Goal: Obtain resource: Obtain resource

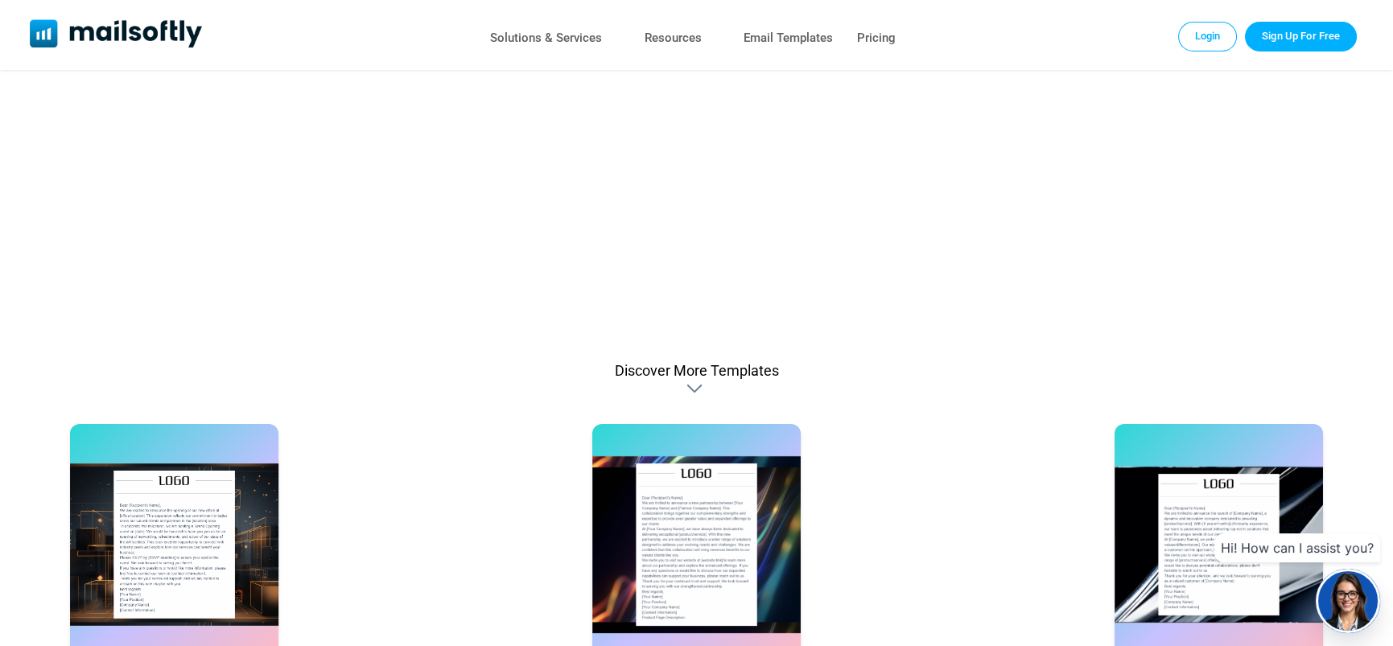
scroll to position [952, 0]
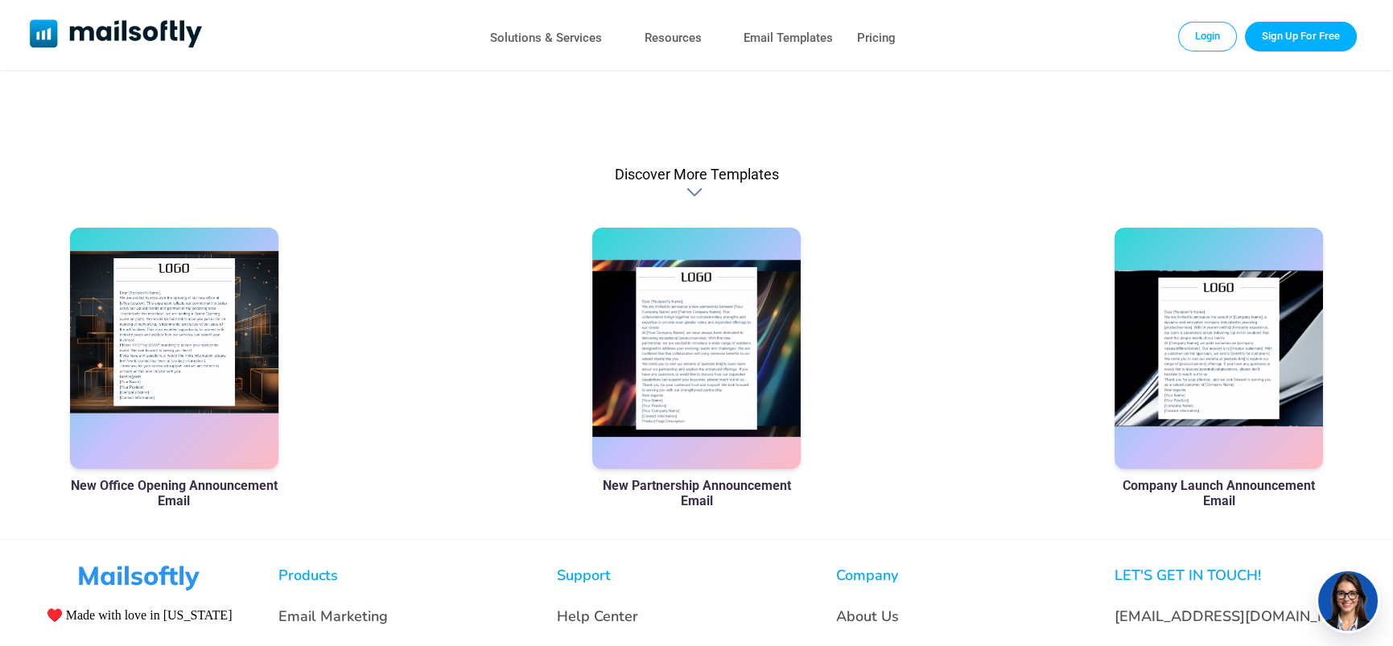
click at [204, 368] on div at bounding box center [174, 348] width 209 height 241
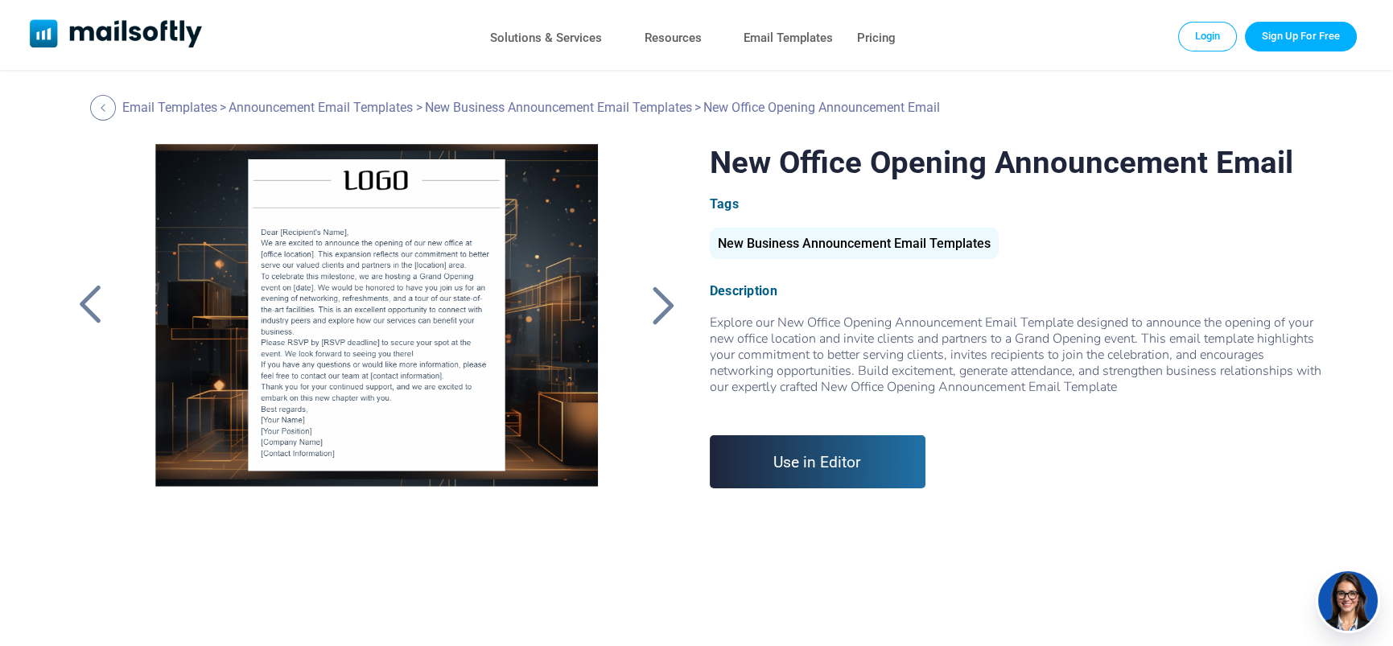
click at [305, 242] on div at bounding box center [376, 345] width 491 height 402
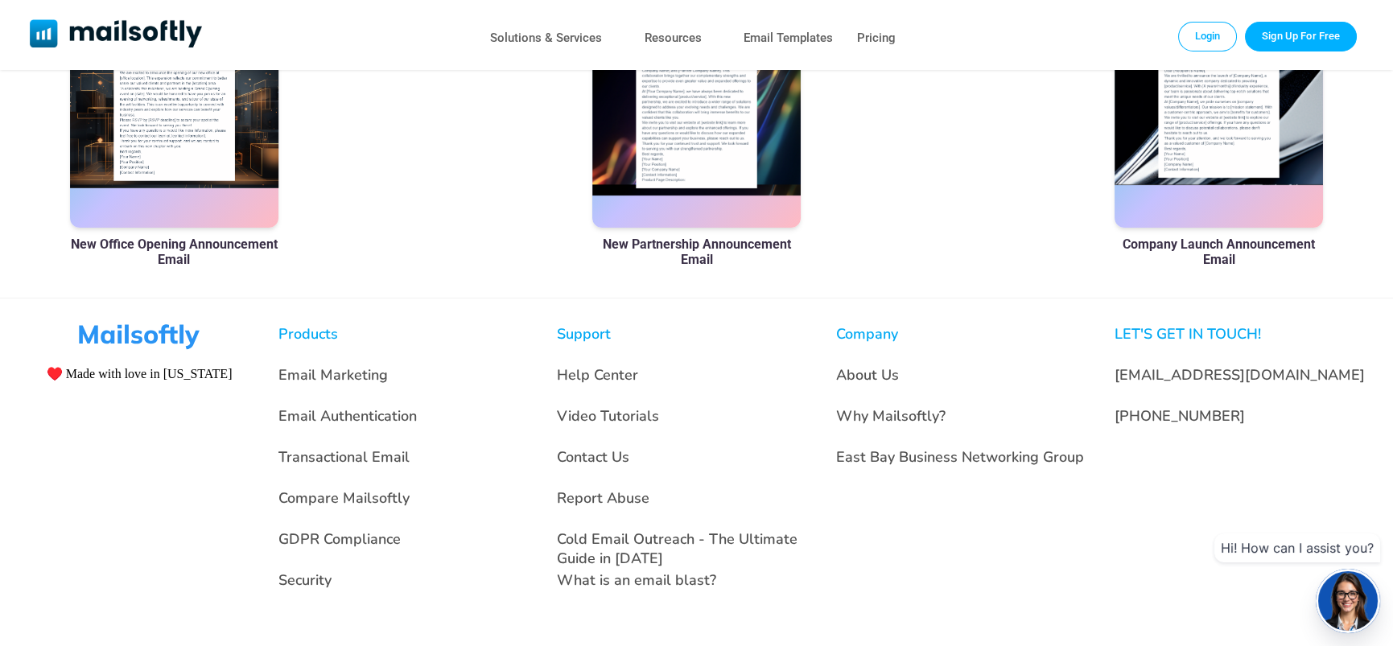
click at [367, 373] on link "Email Marketing" at bounding box center [332, 374] width 109 height 19
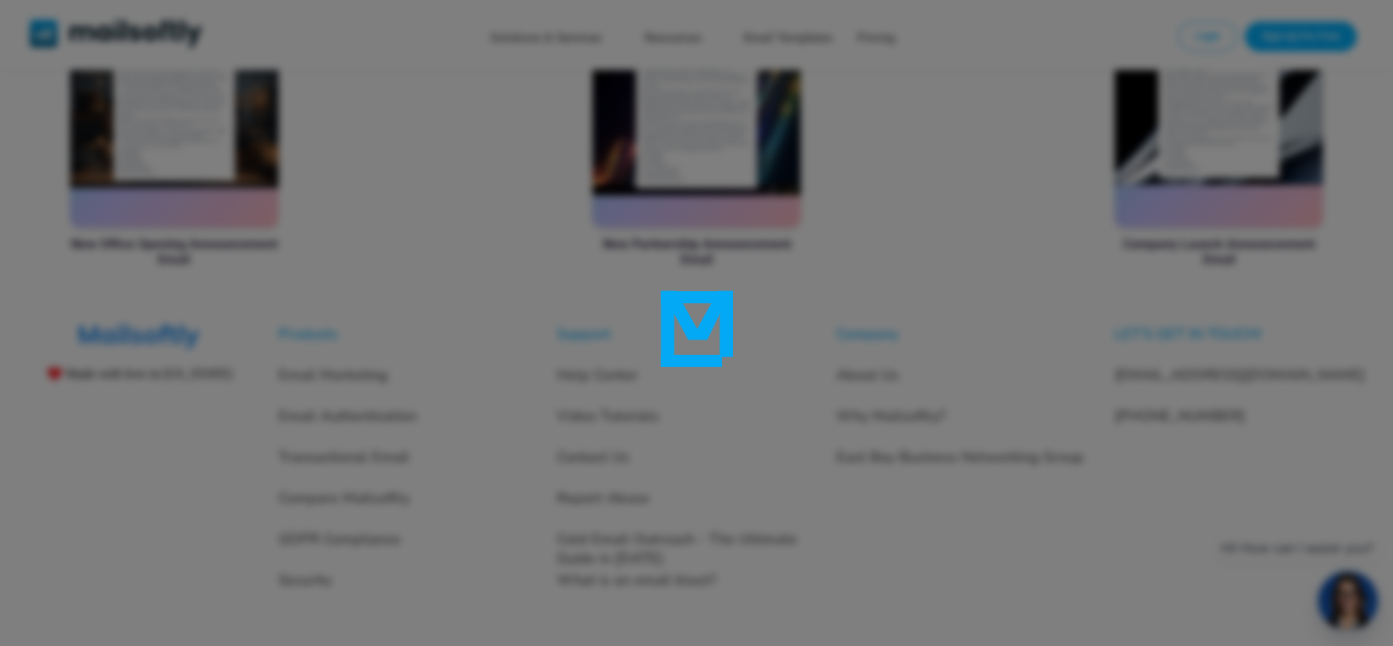
scroll to position [0, 0]
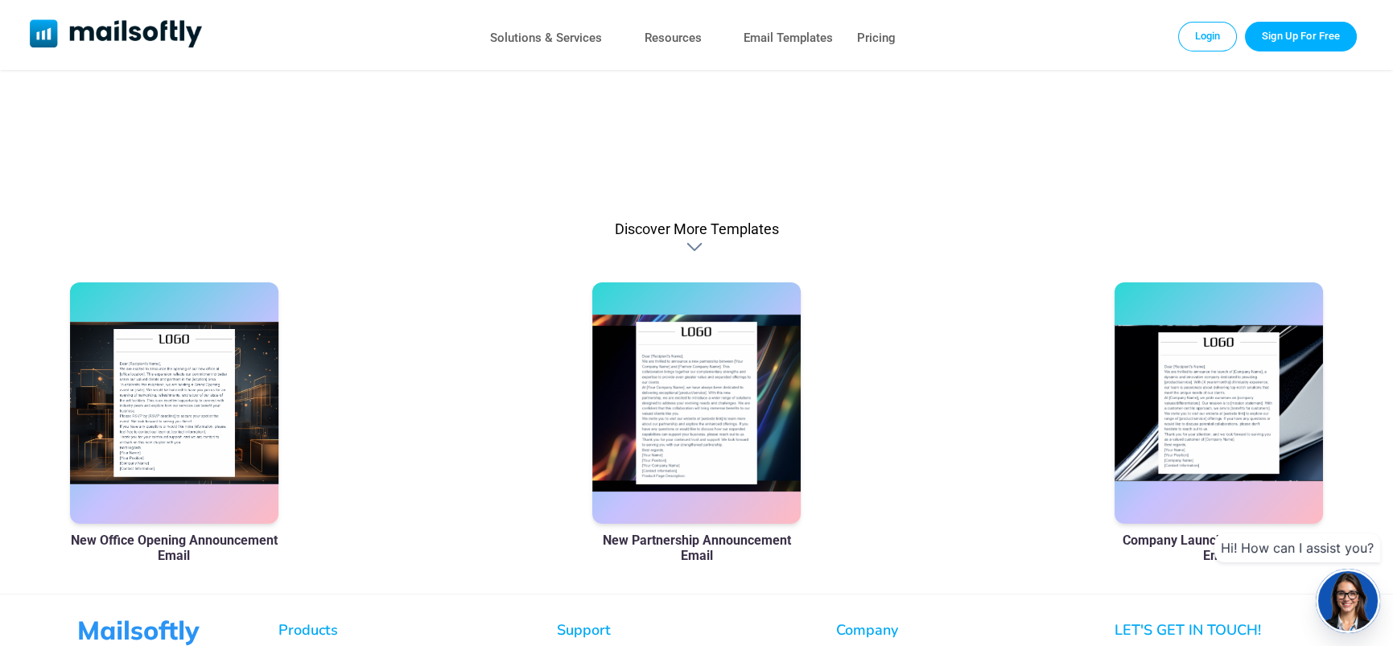
scroll to position [872, 0]
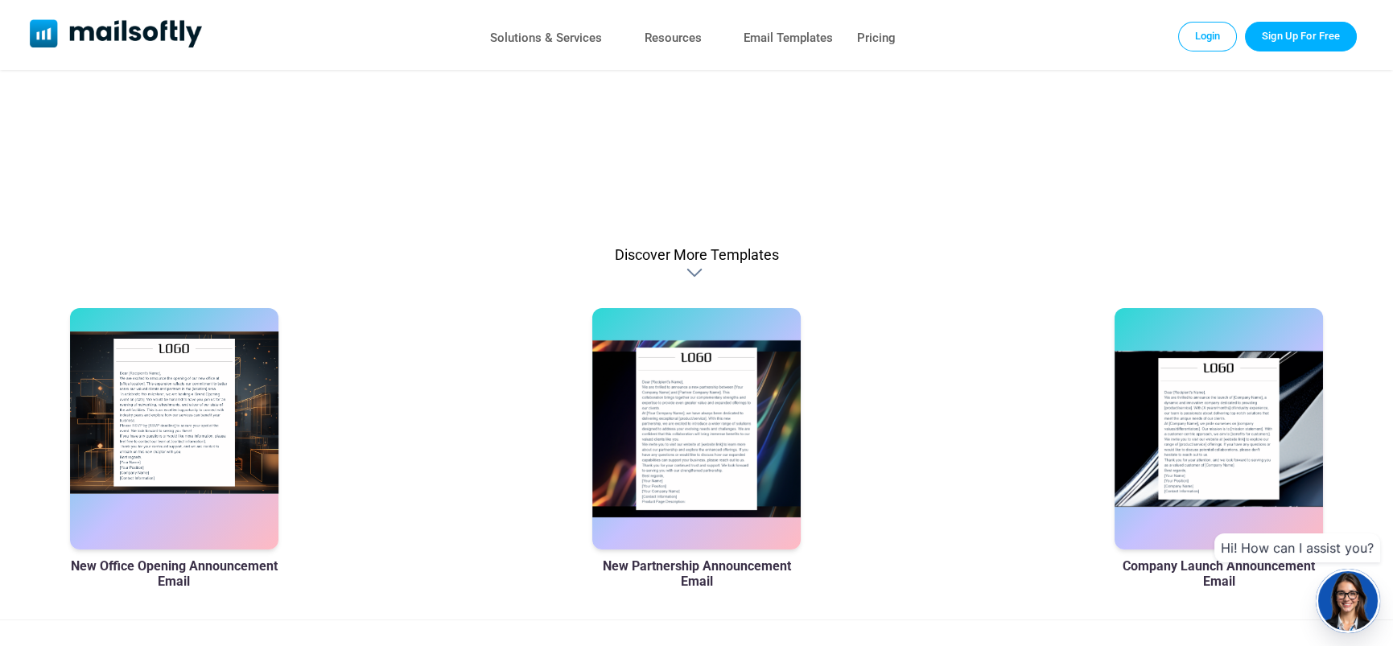
click at [171, 439] on div at bounding box center [174, 428] width 209 height 241
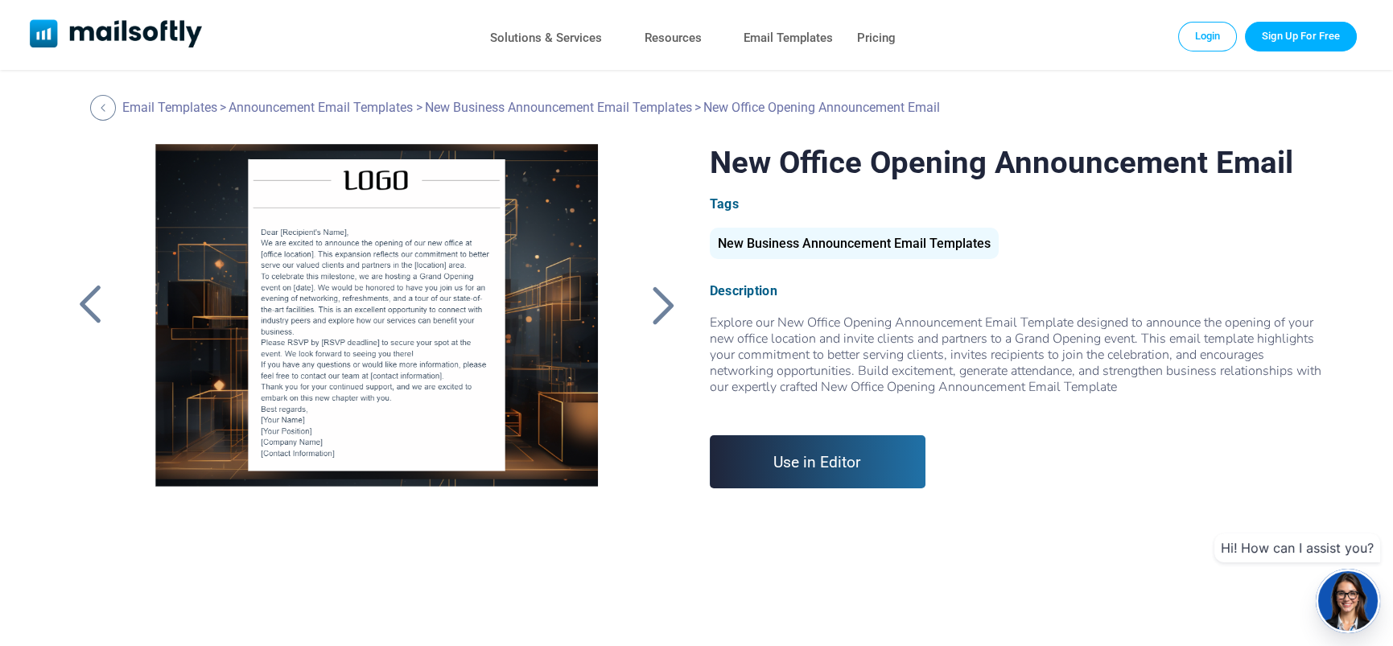
click at [657, 302] on div at bounding box center [663, 305] width 40 height 42
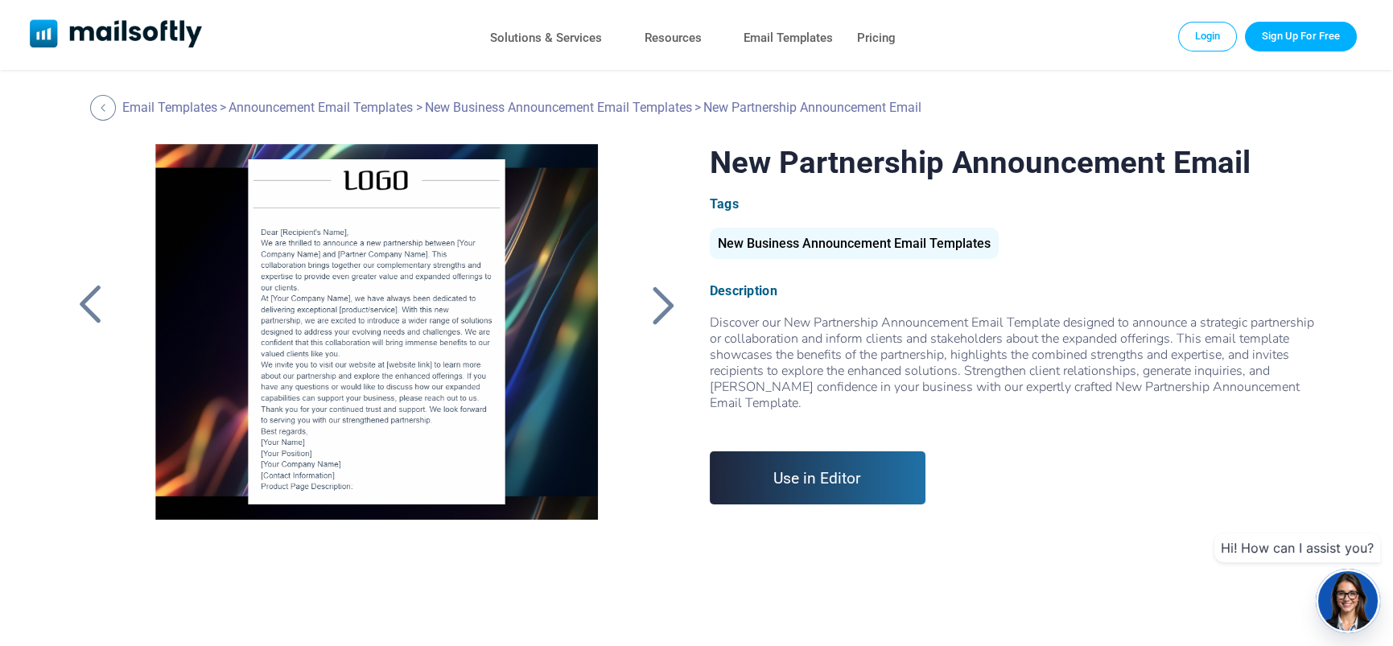
click at [367, 306] on div at bounding box center [376, 345] width 491 height 402
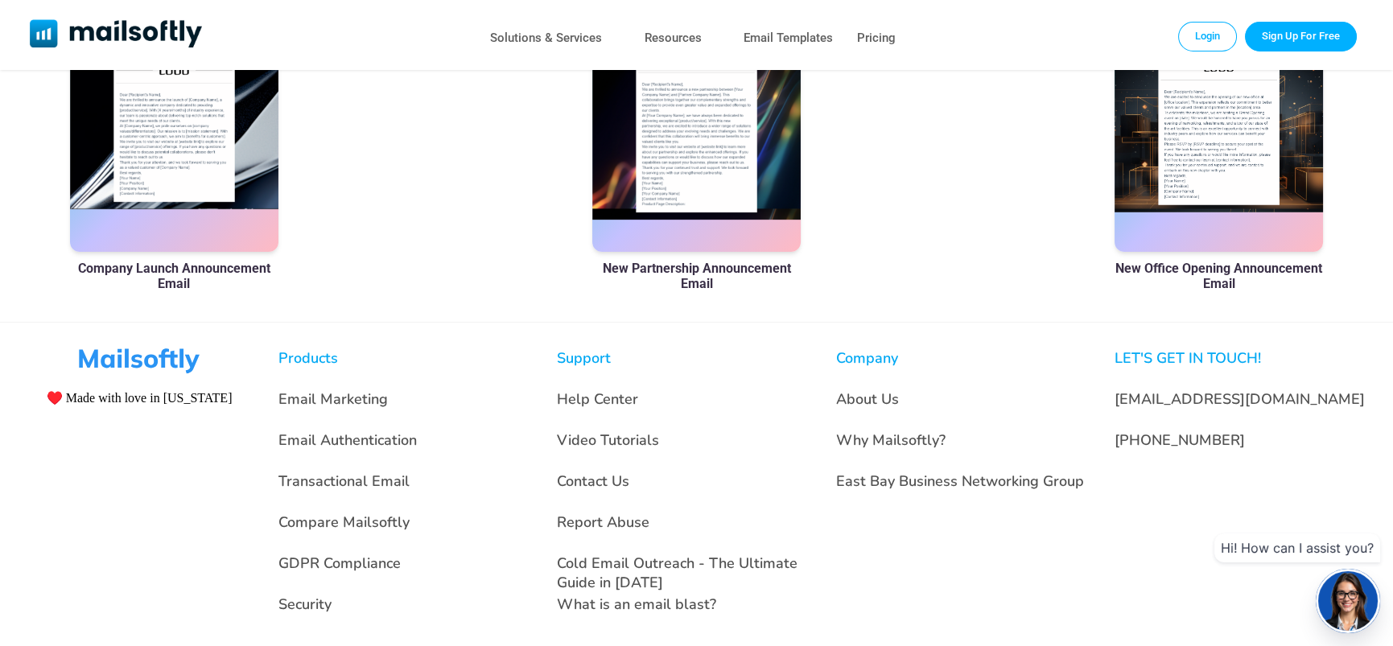
scroll to position [1194, 0]
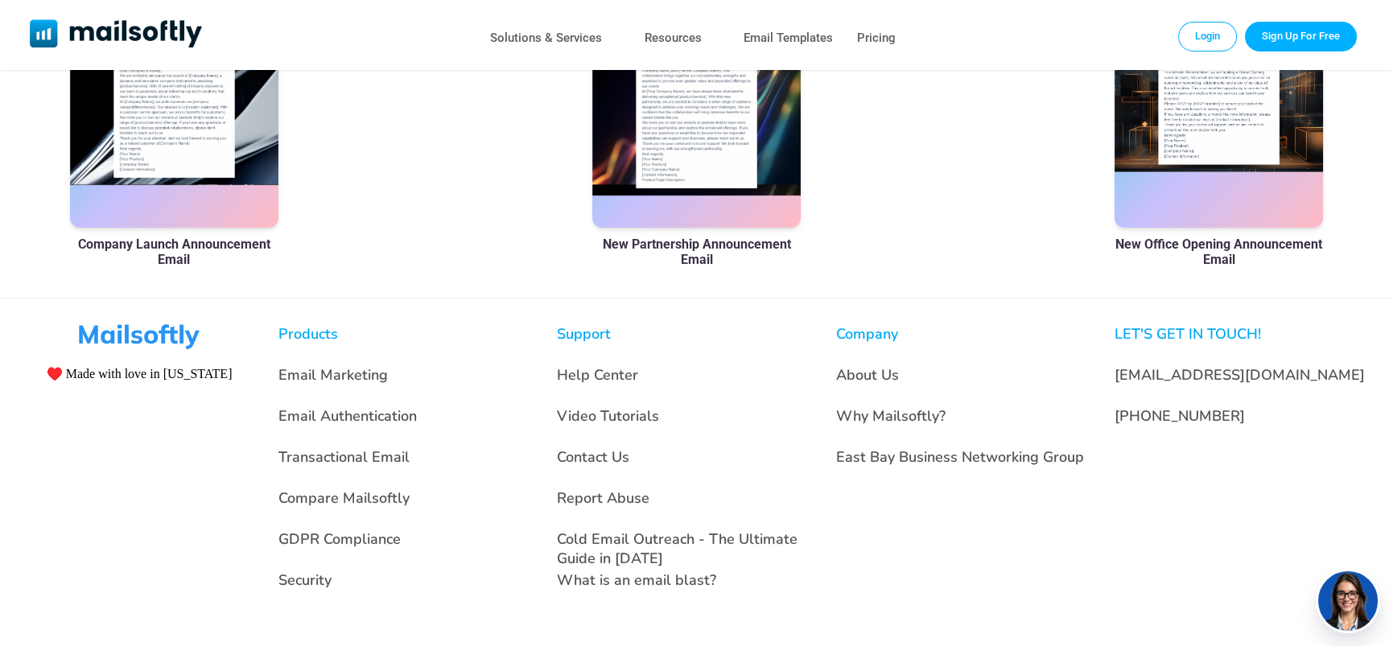
click at [1226, 120] on div at bounding box center [1218, 106] width 209 height 241
